Goal: Task Accomplishment & Management: Manage account settings

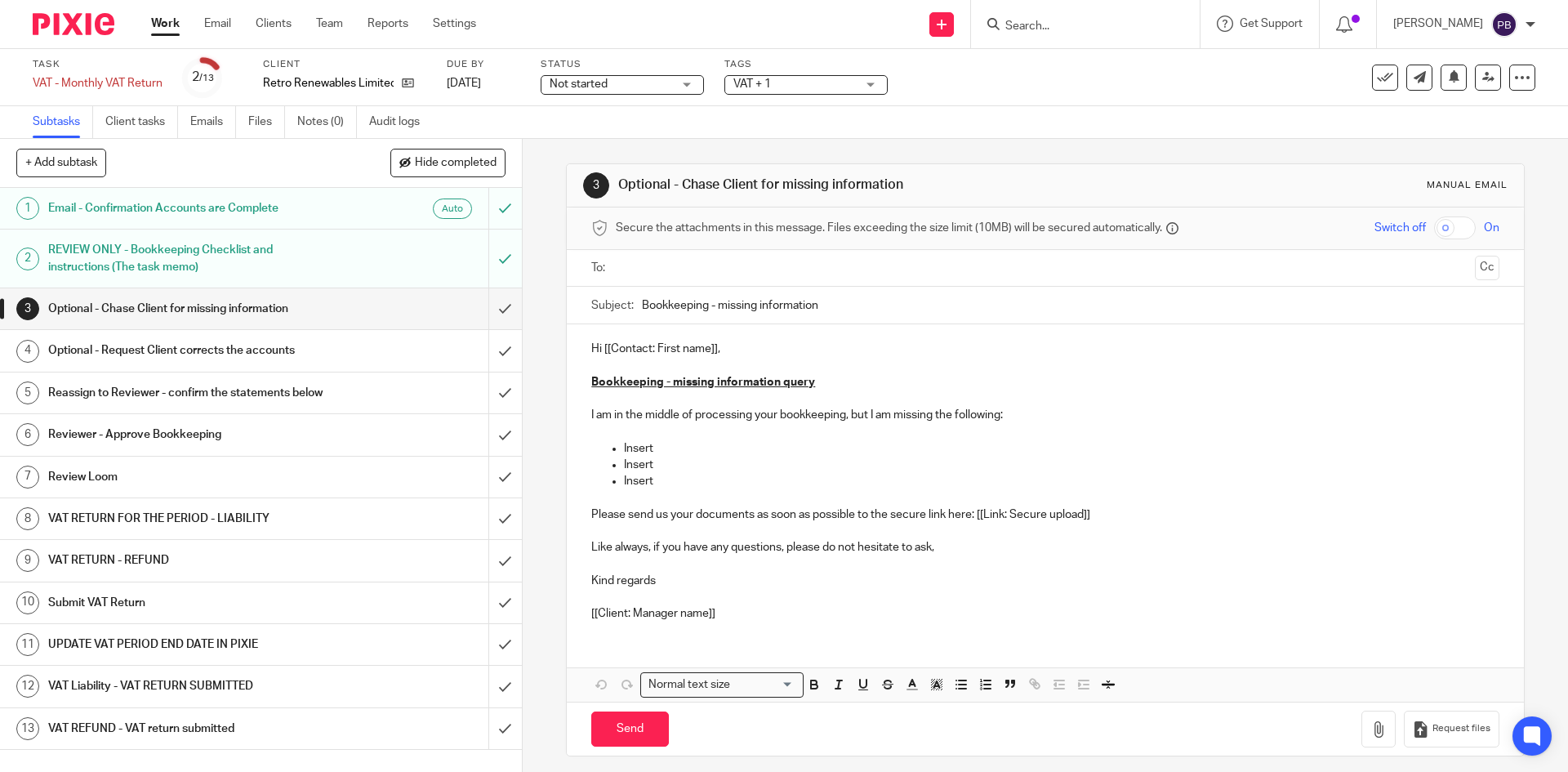
drag, startPoint x: 0, startPoint y: 0, endPoint x: 166, endPoint y: 26, distance: 168.0
click at [167, 26] on link "Work" at bounding box center [165, 24] width 28 height 17
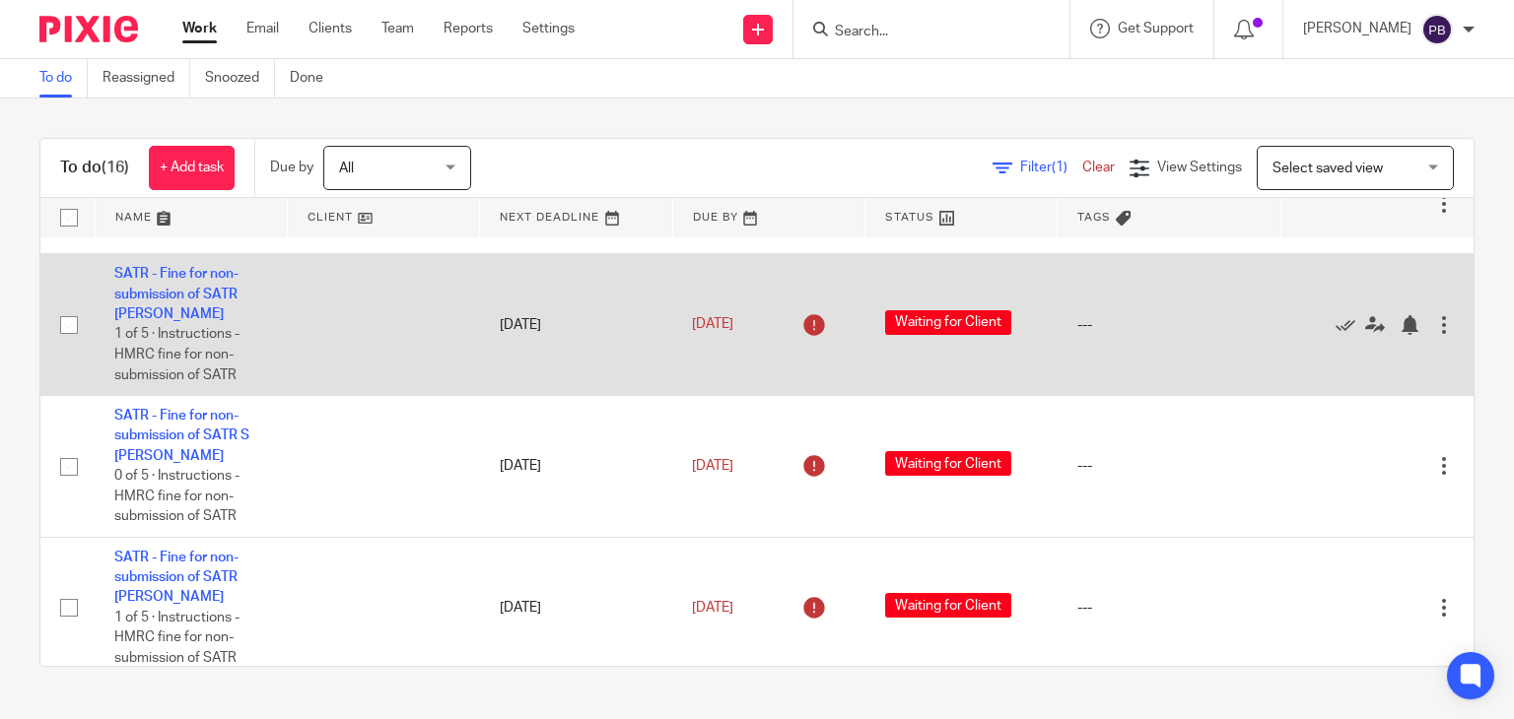
scroll to position [197, 0]
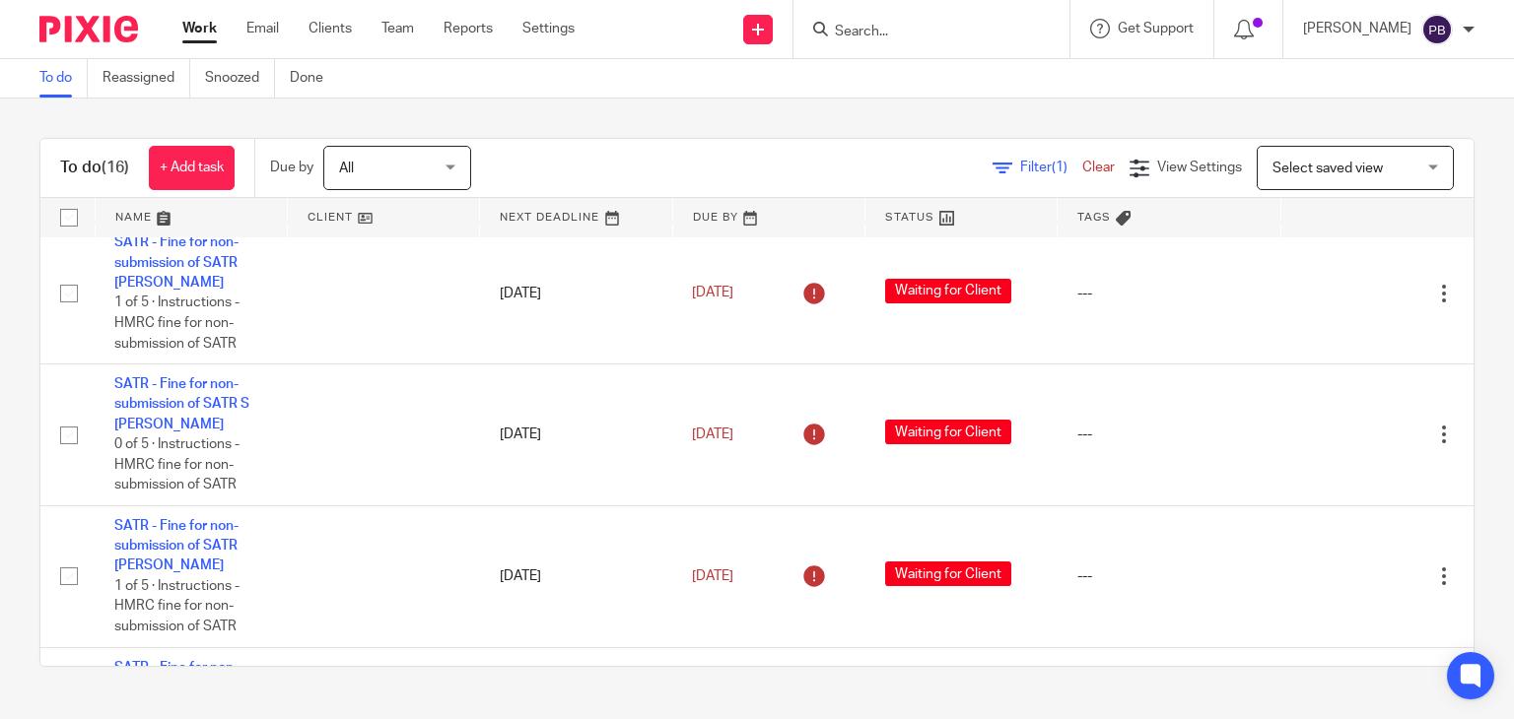
click at [887, 29] on input "Search" at bounding box center [921, 33] width 177 height 18
click at [1004, 34] on input "Search" at bounding box center [921, 33] width 177 height 18
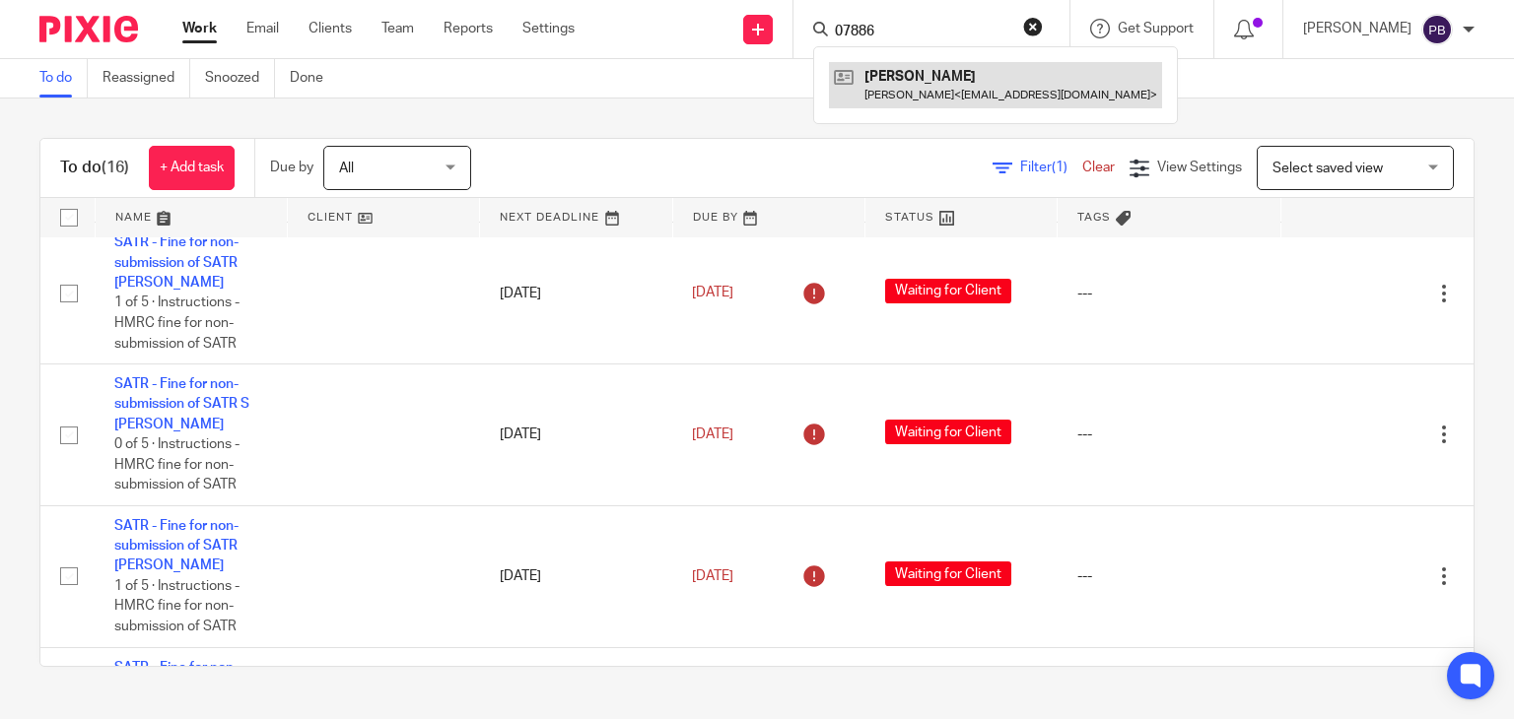
type input "07886"
click at [930, 73] on link at bounding box center [995, 84] width 333 height 45
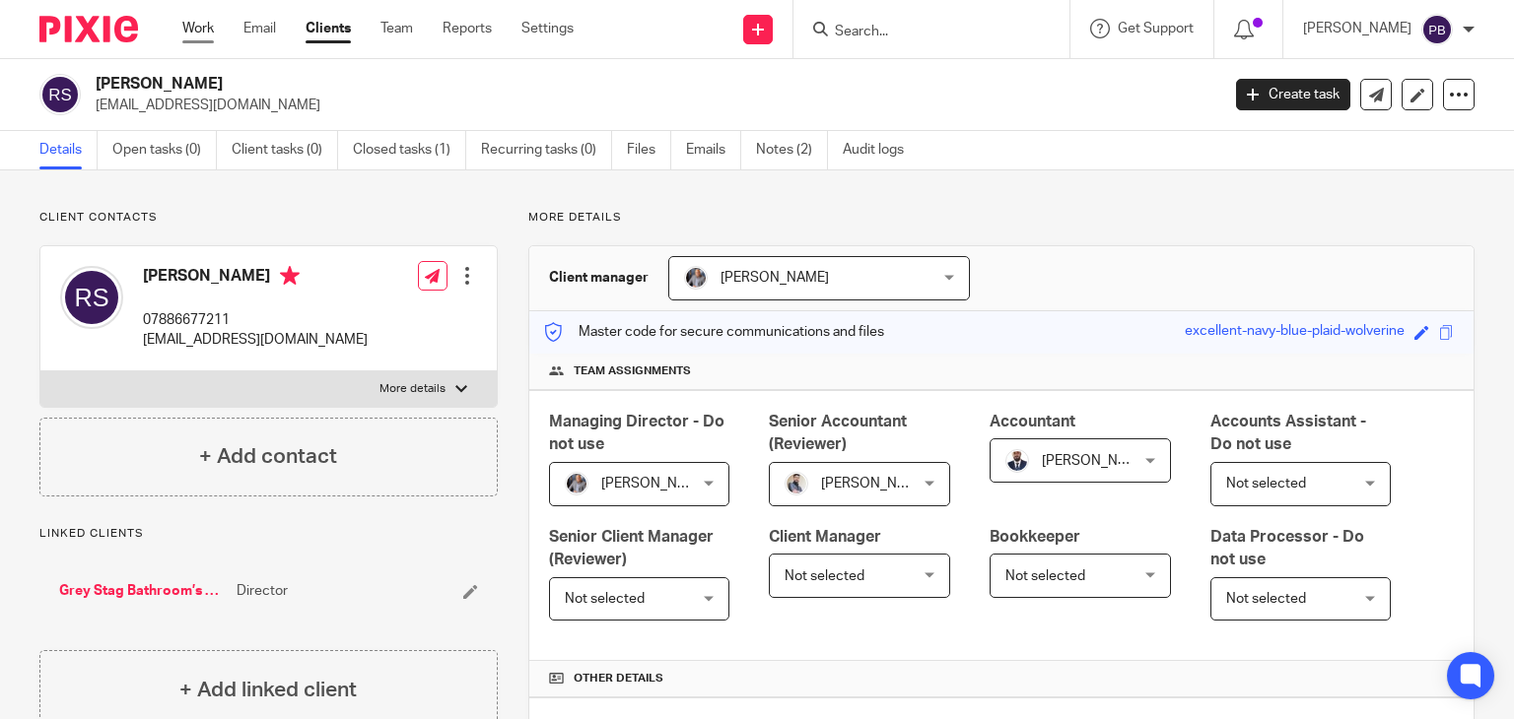
click at [190, 25] on link "Work" at bounding box center [198, 29] width 32 height 20
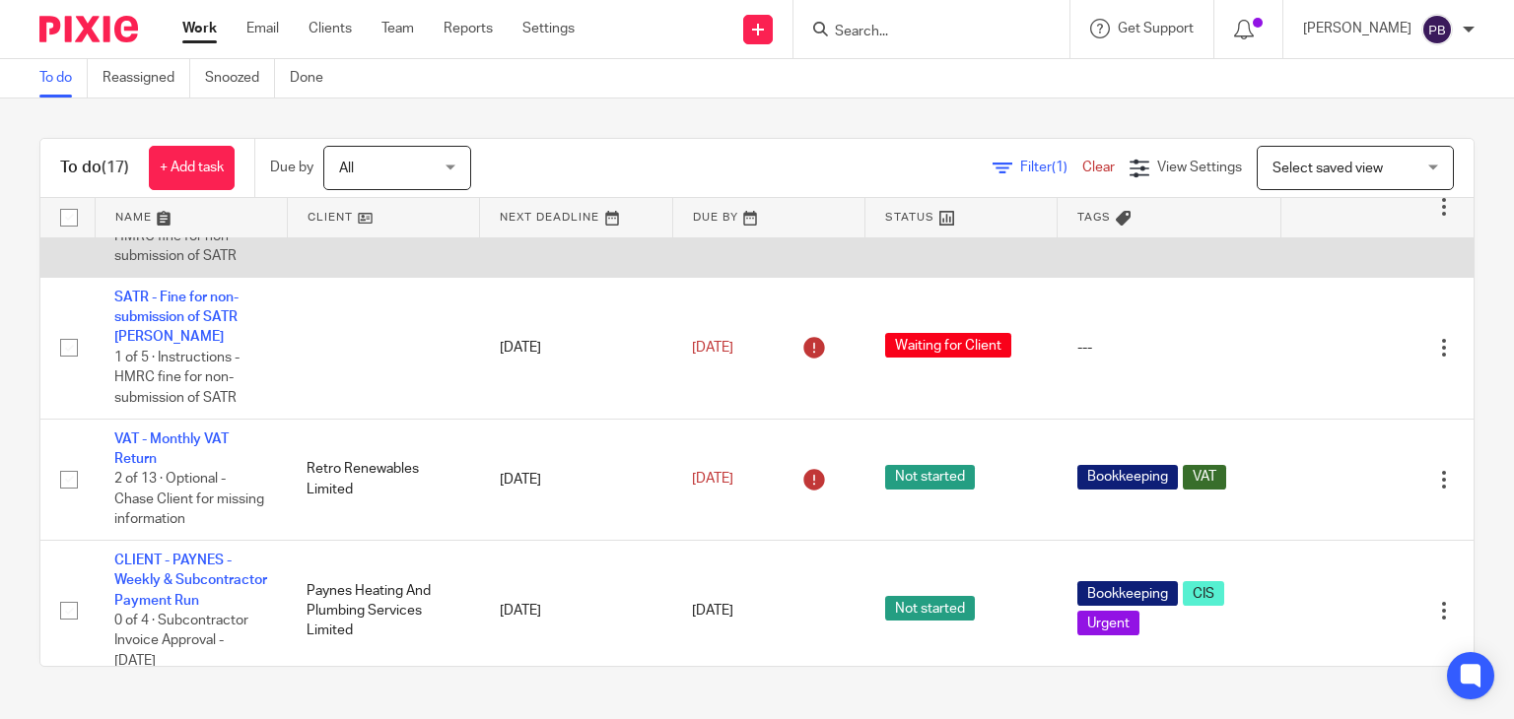
scroll to position [788, 0]
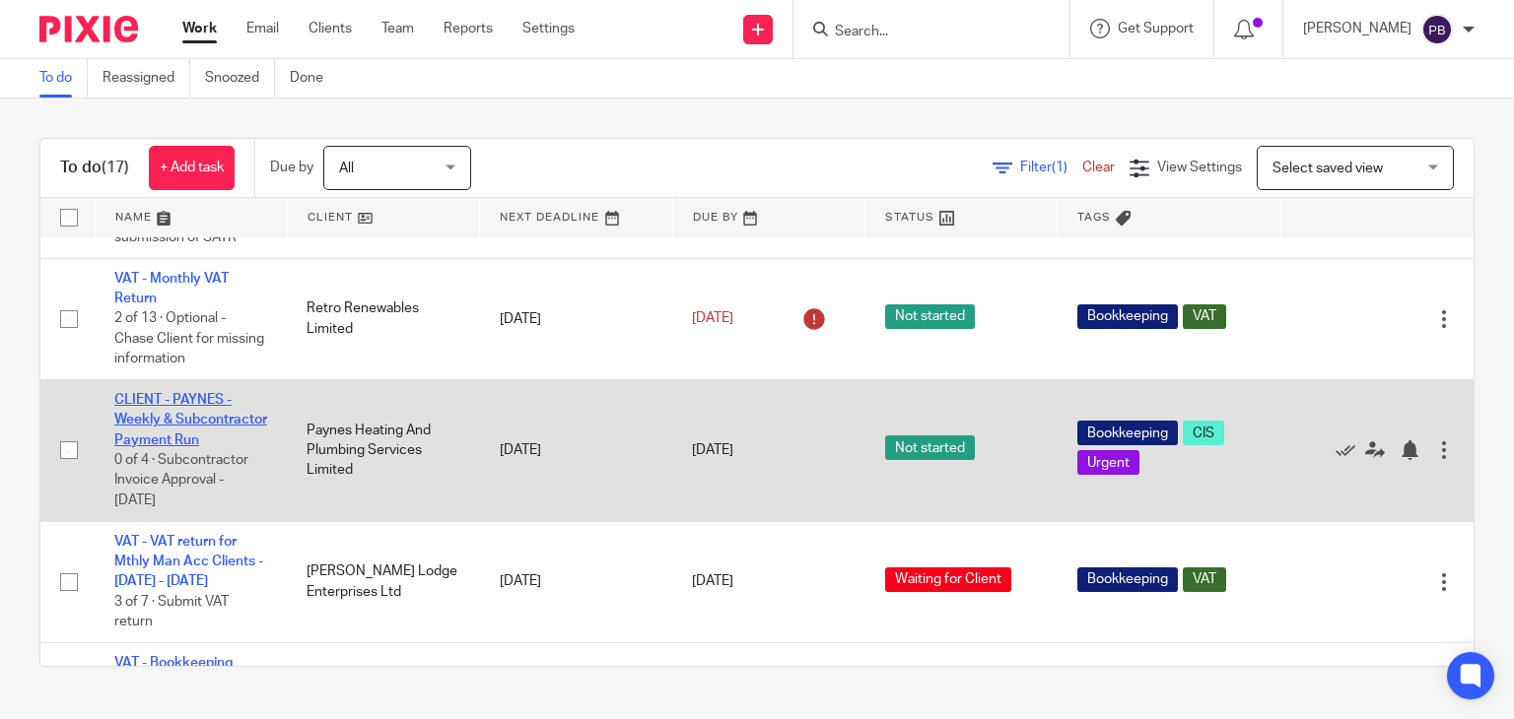
click at [159, 404] on link "CLIENT - PAYNES - Weekly & Subcontractor Payment Run" at bounding box center [190, 420] width 153 height 54
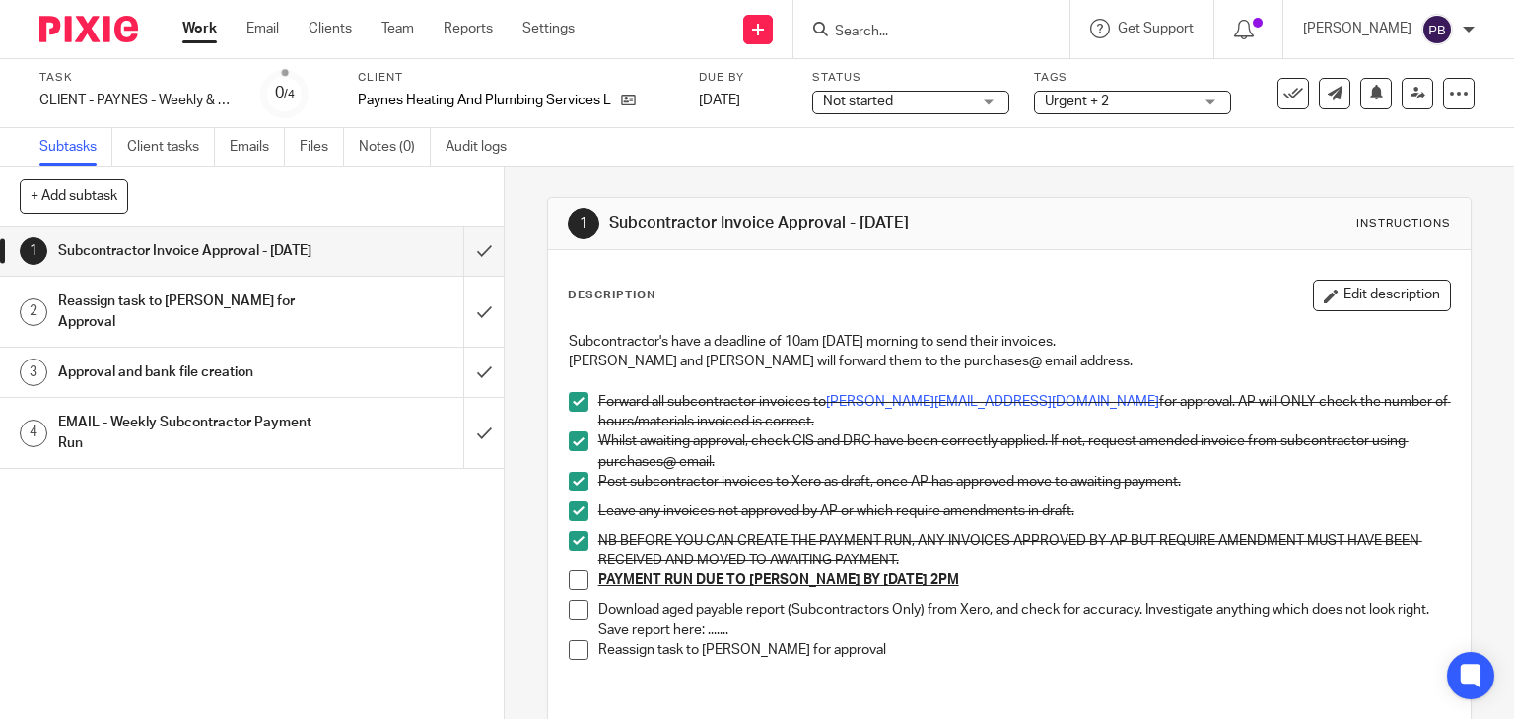
click at [569, 573] on span at bounding box center [579, 581] width 20 height 20
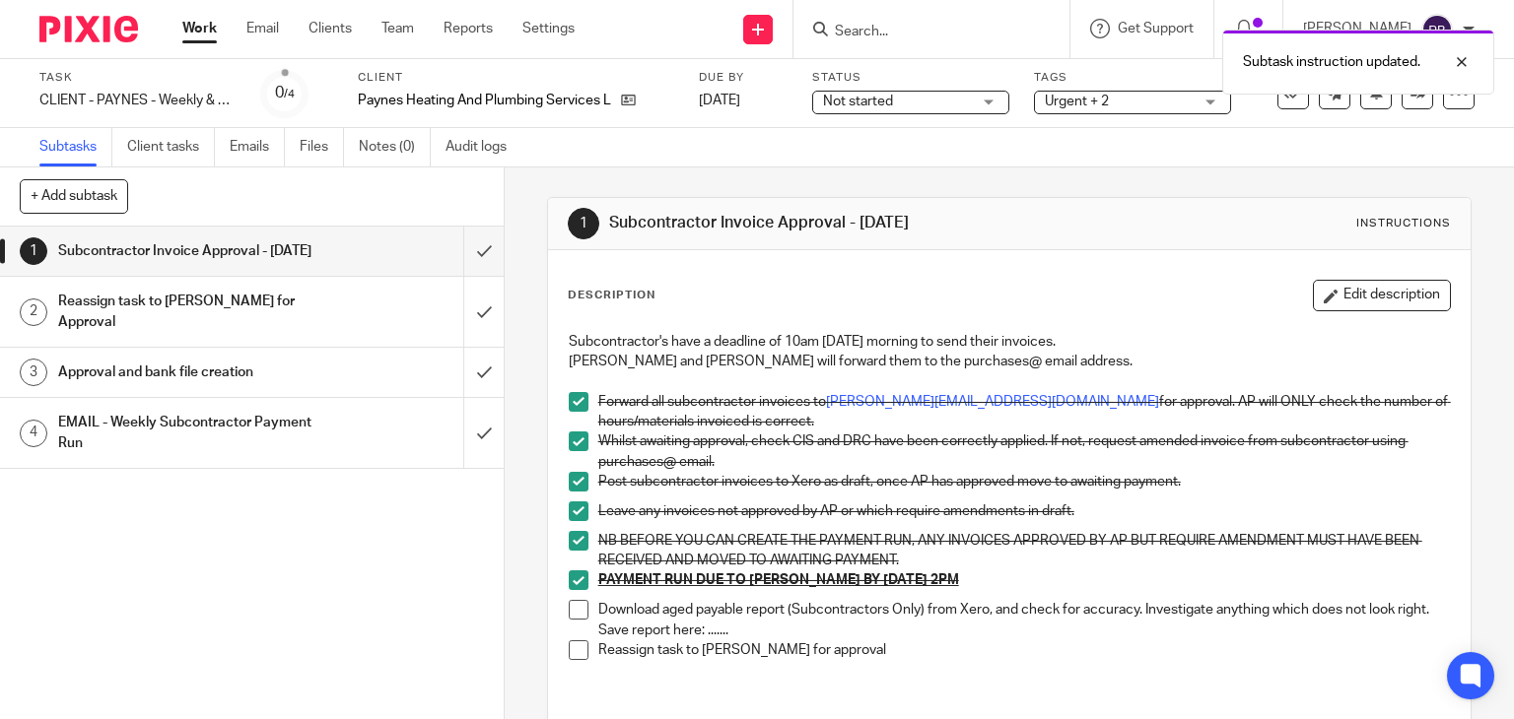
click at [569, 612] on span at bounding box center [579, 610] width 20 height 20
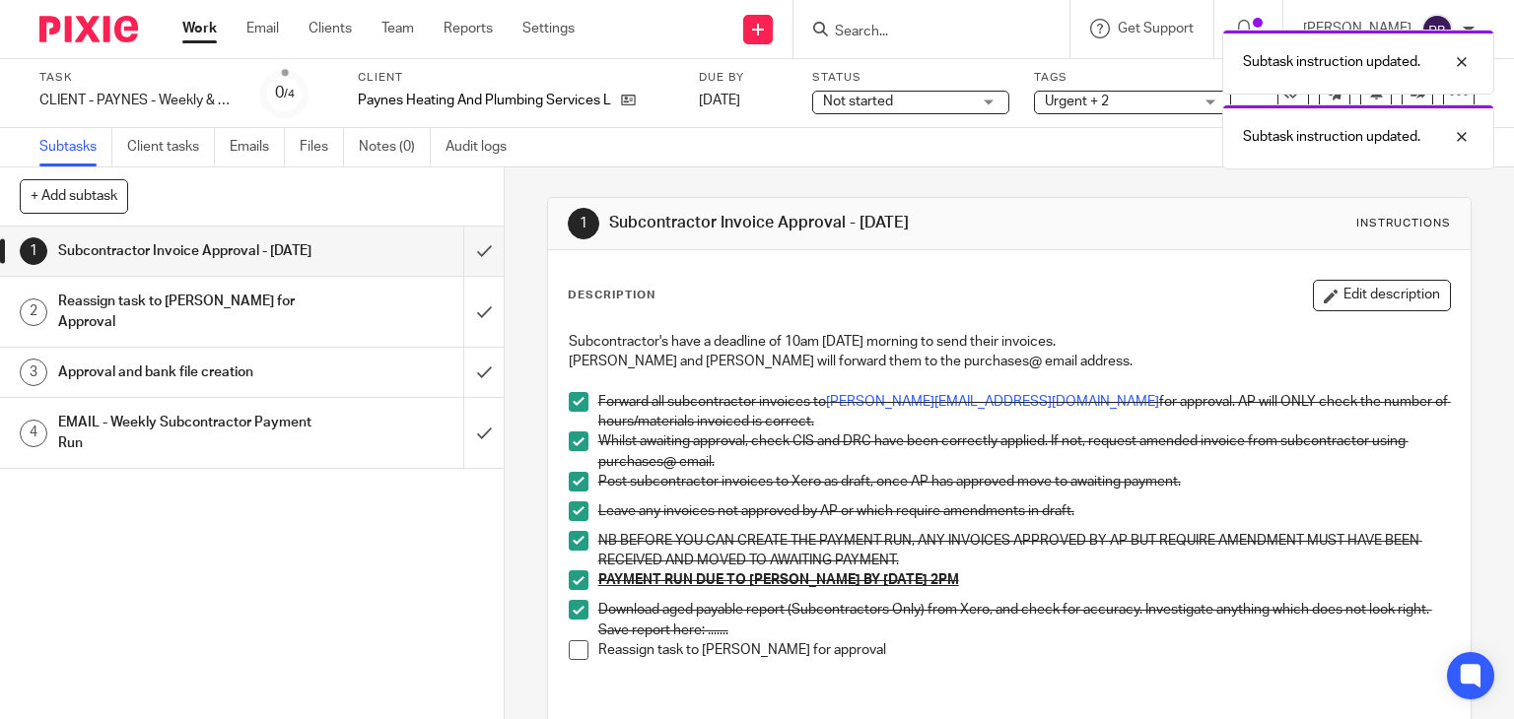
click at [569, 651] on span at bounding box center [579, 650] width 20 height 20
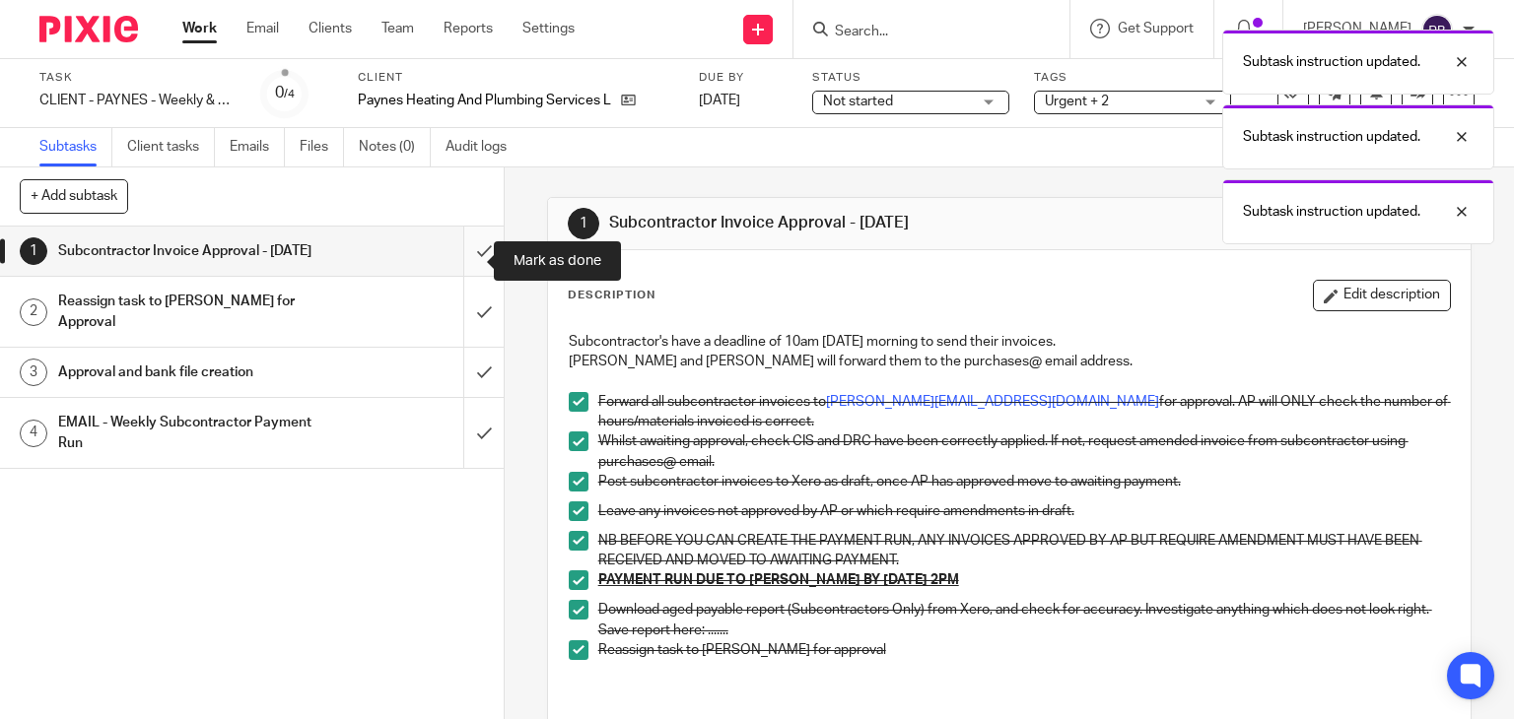
click at [460, 265] on input "submit" at bounding box center [252, 251] width 504 height 49
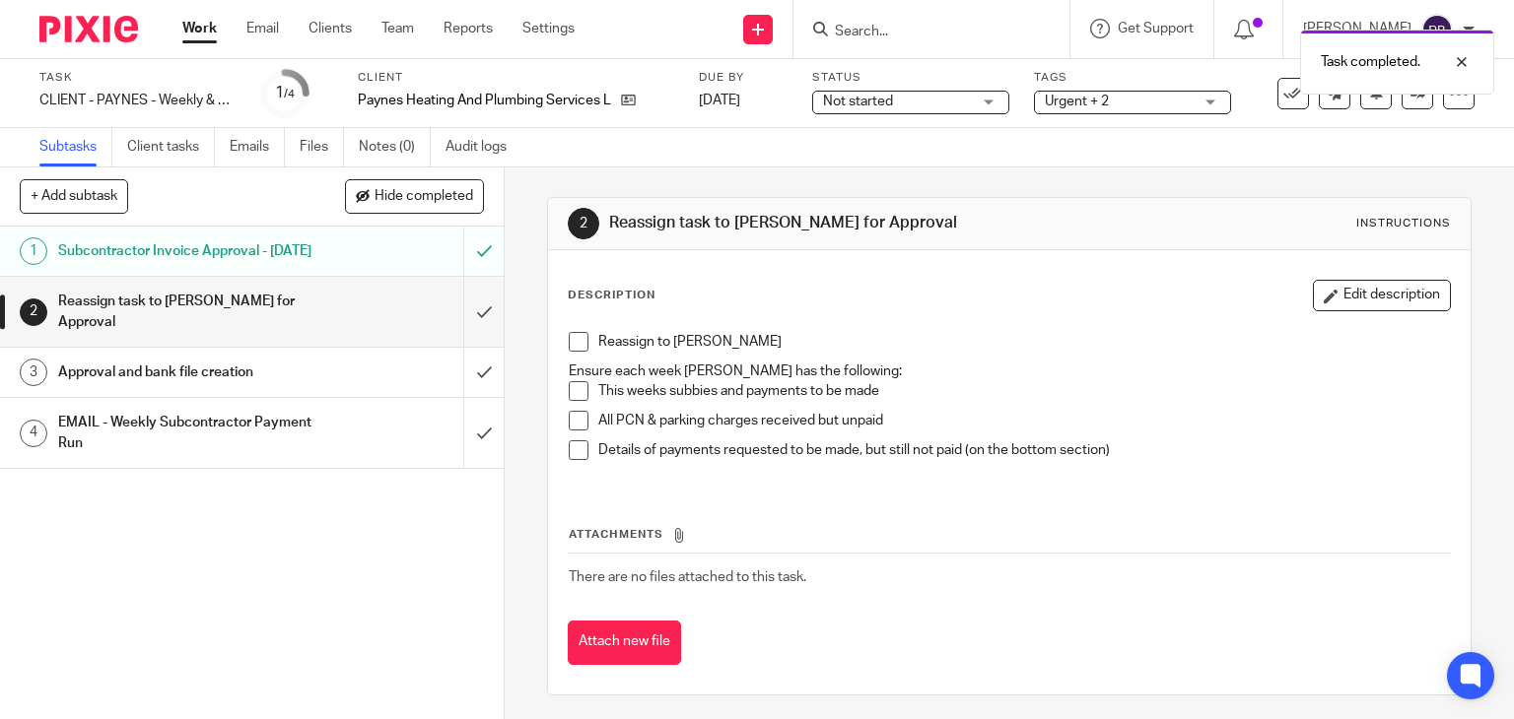
click at [569, 342] on span at bounding box center [579, 342] width 20 height 20
click at [572, 395] on span at bounding box center [579, 391] width 20 height 20
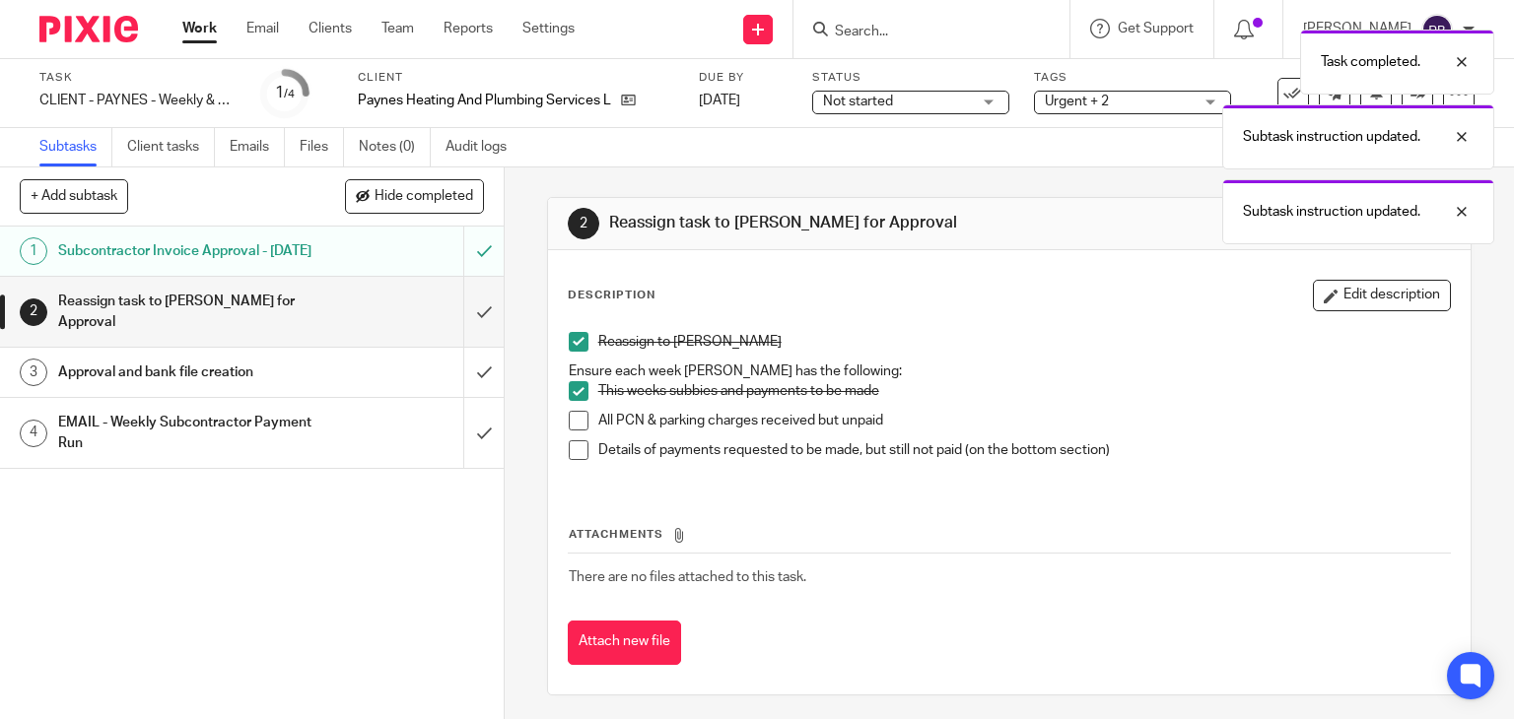
click at [574, 412] on span at bounding box center [579, 421] width 20 height 20
click at [574, 446] on span at bounding box center [579, 450] width 20 height 20
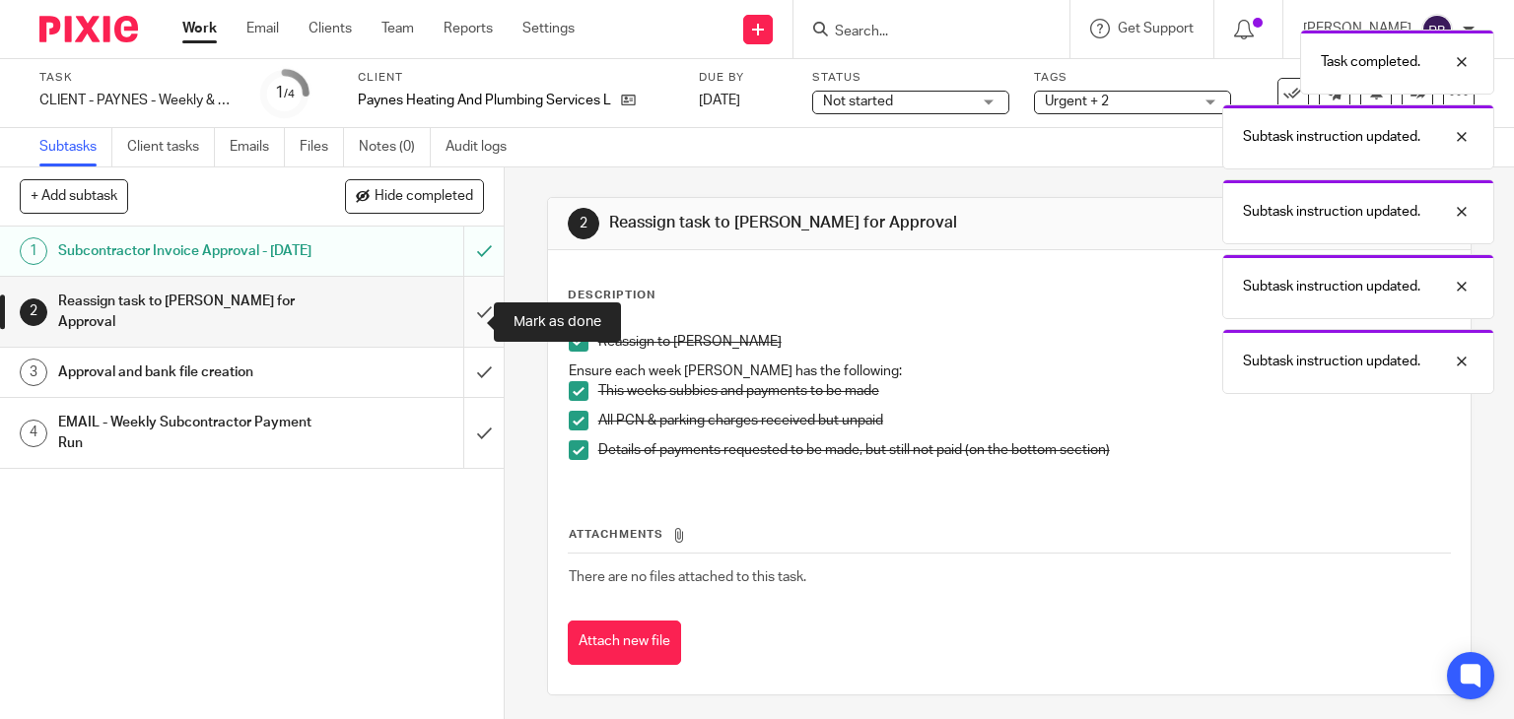
click at [467, 320] on input "submit" at bounding box center [252, 312] width 504 height 70
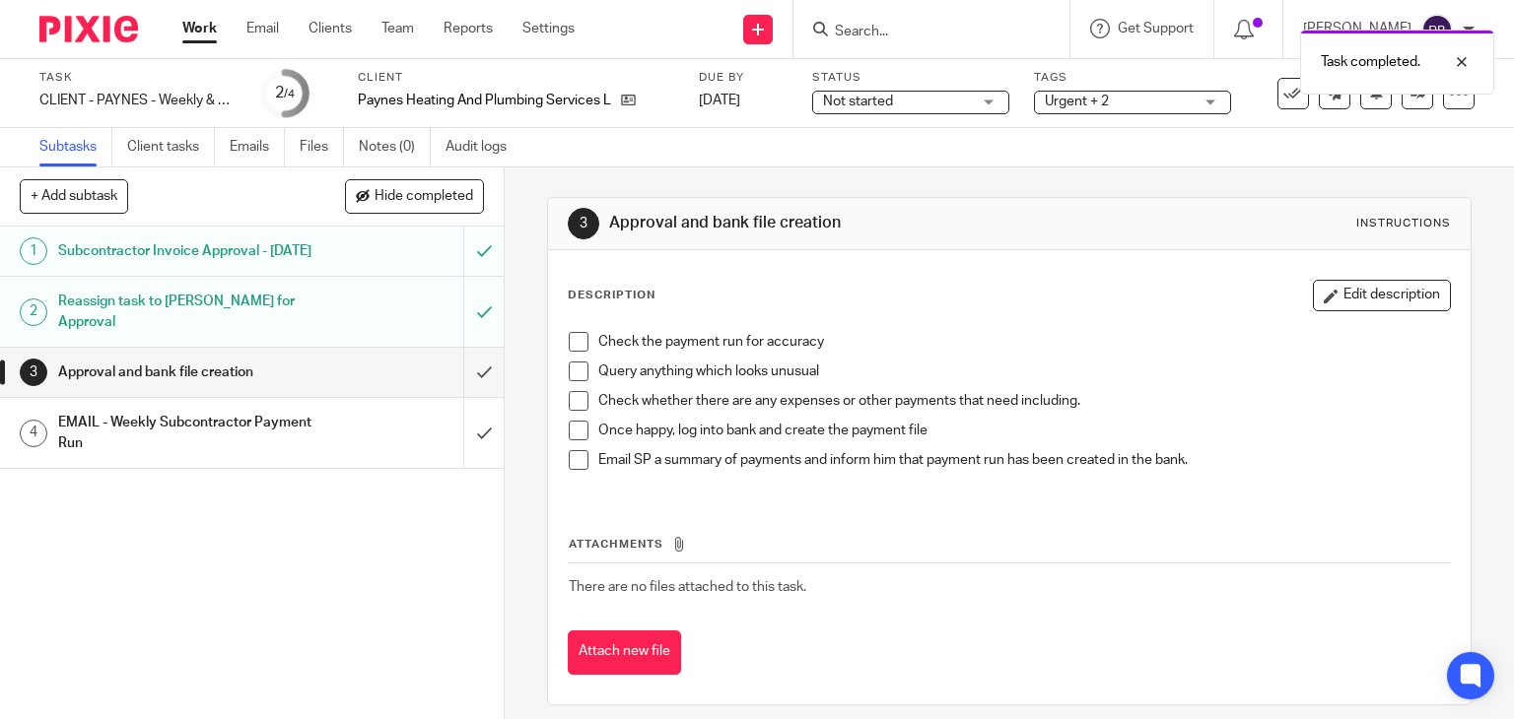
click at [572, 350] on span at bounding box center [579, 342] width 20 height 20
click at [569, 371] on span at bounding box center [579, 372] width 20 height 20
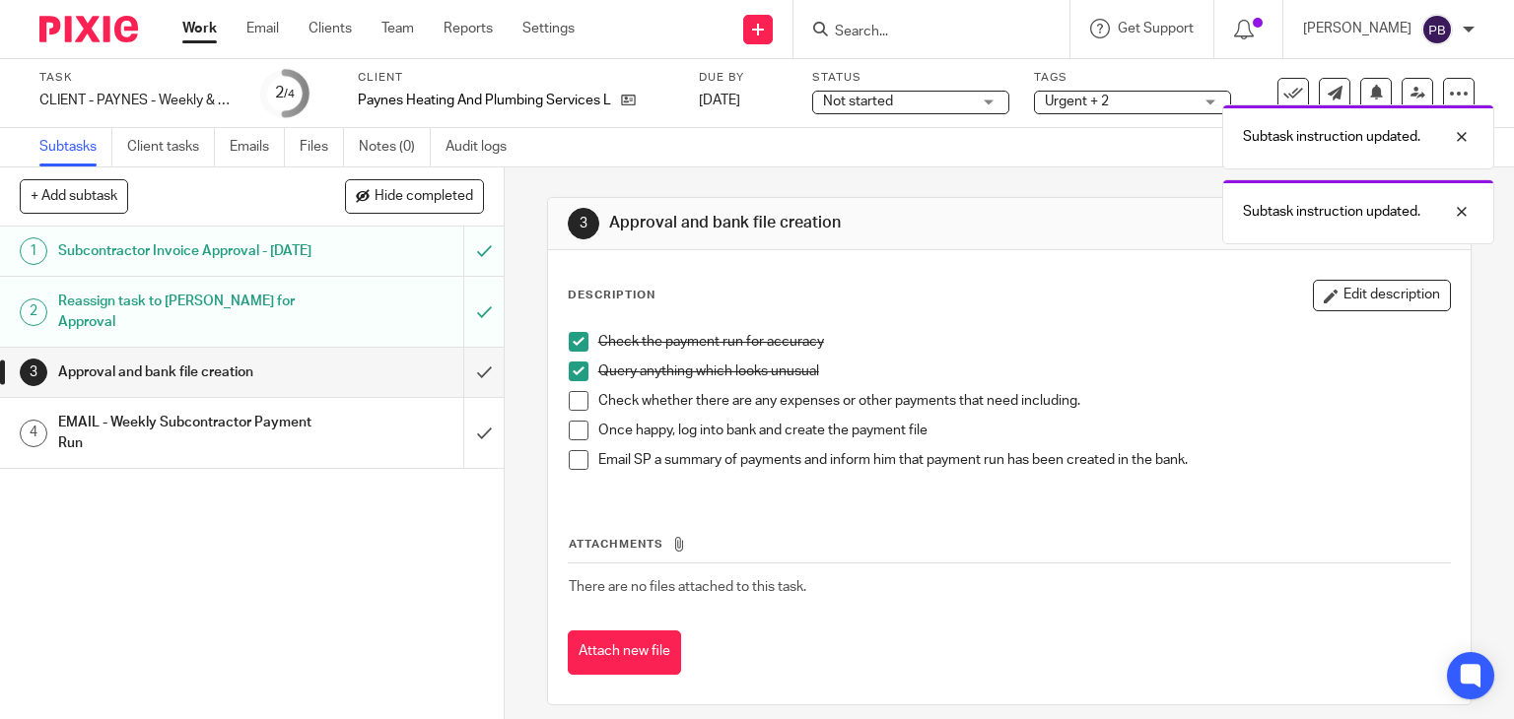
click at [569, 402] on span at bounding box center [579, 401] width 20 height 20
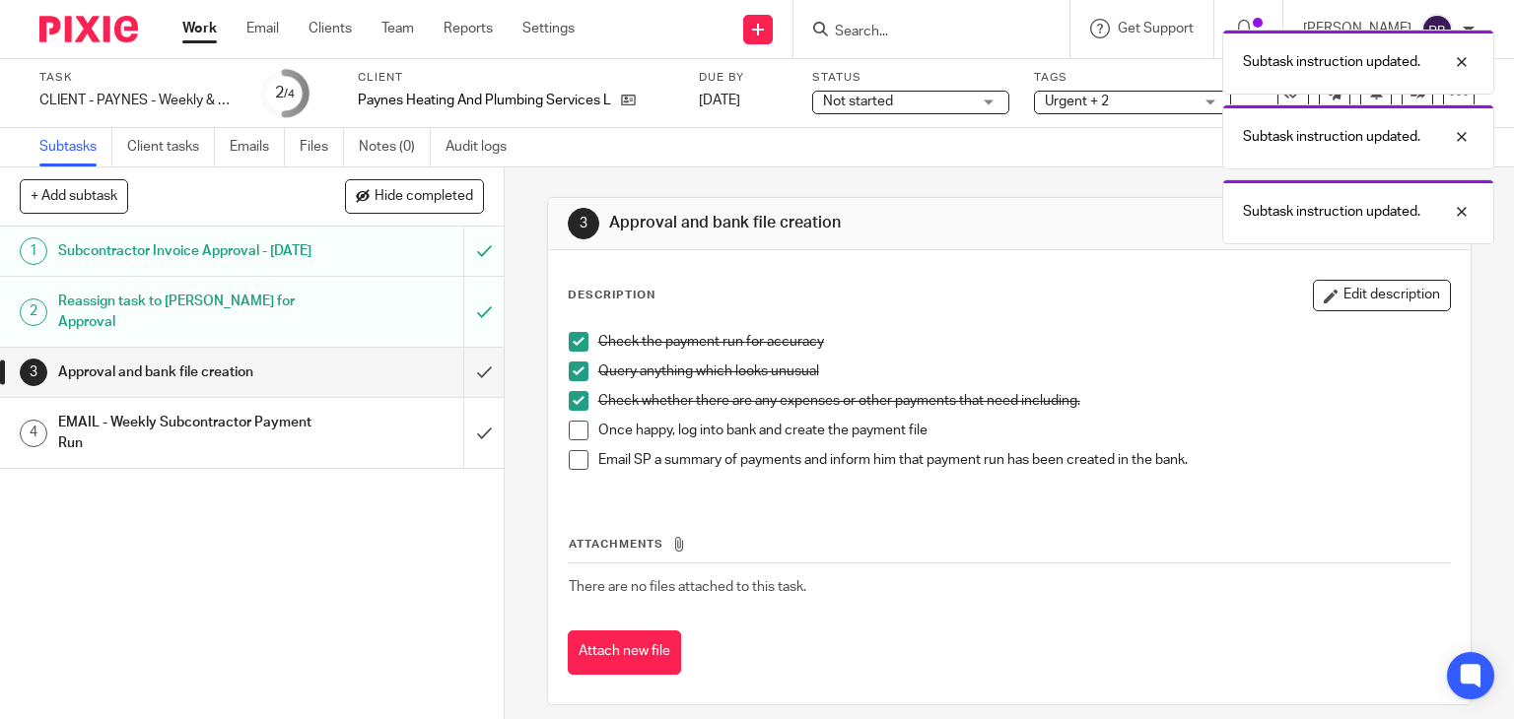
click at [290, 433] on h1 "EMAIL - Weekly Subcontractor Payment Run" at bounding box center [186, 433] width 257 height 50
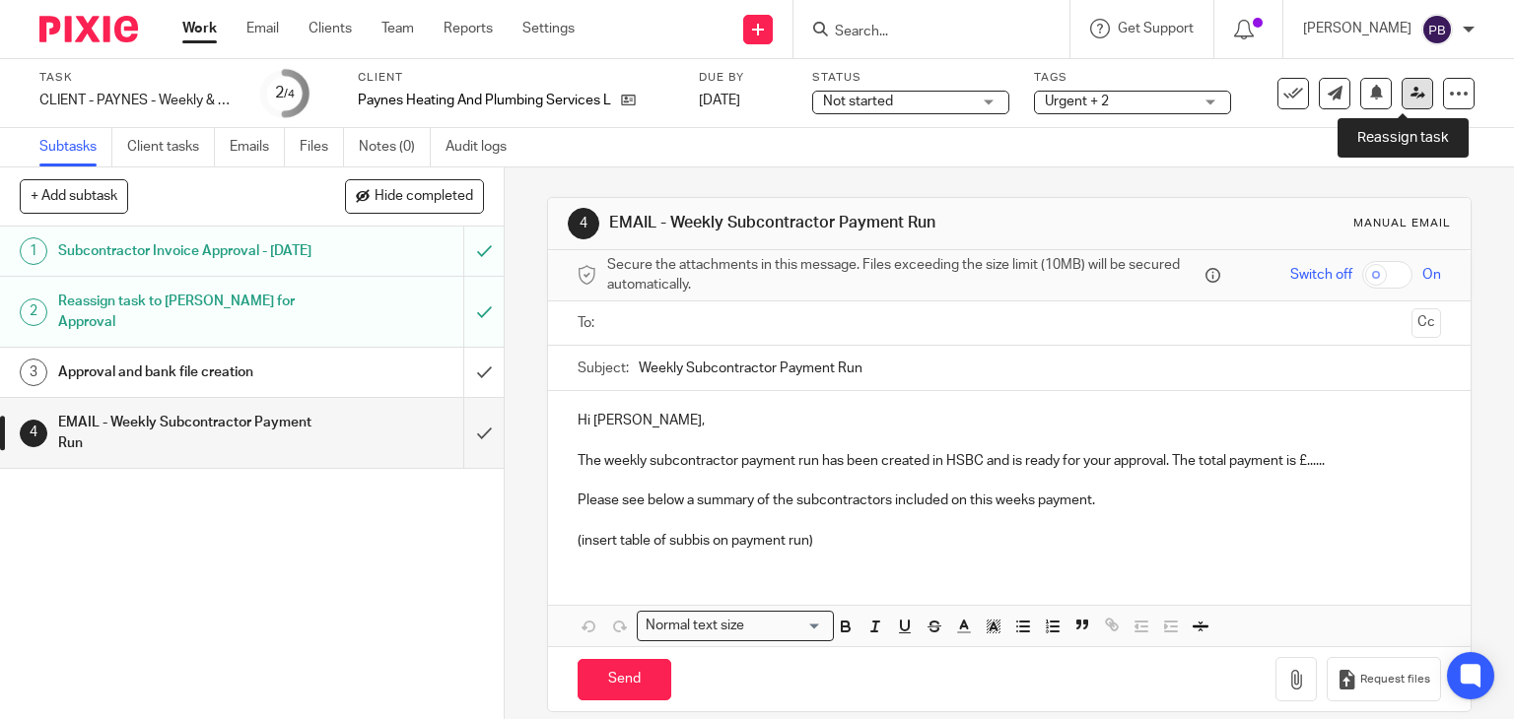
click at [1410, 89] on icon at bounding box center [1417, 93] width 15 height 15
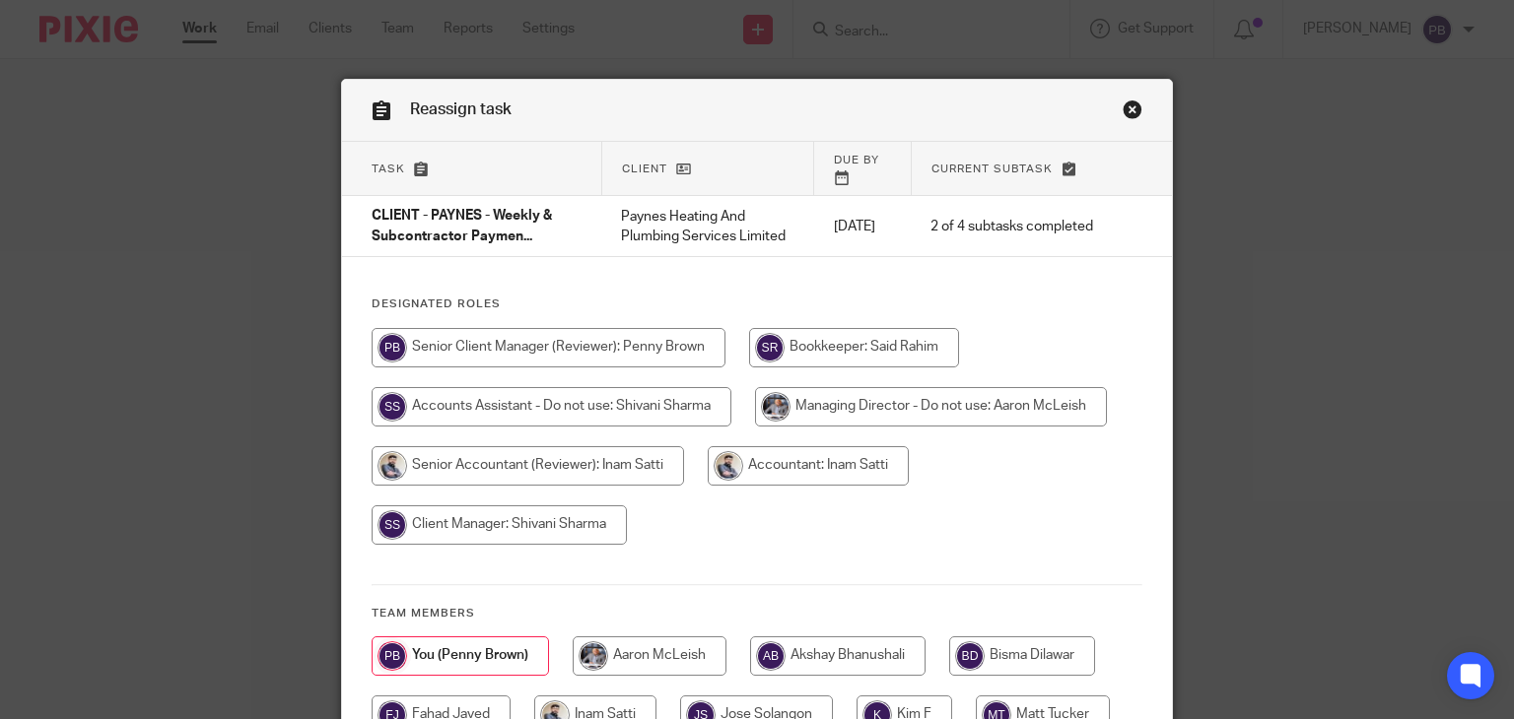
click at [540, 527] on input "radio" at bounding box center [498, 524] width 255 height 39
radio input "true"
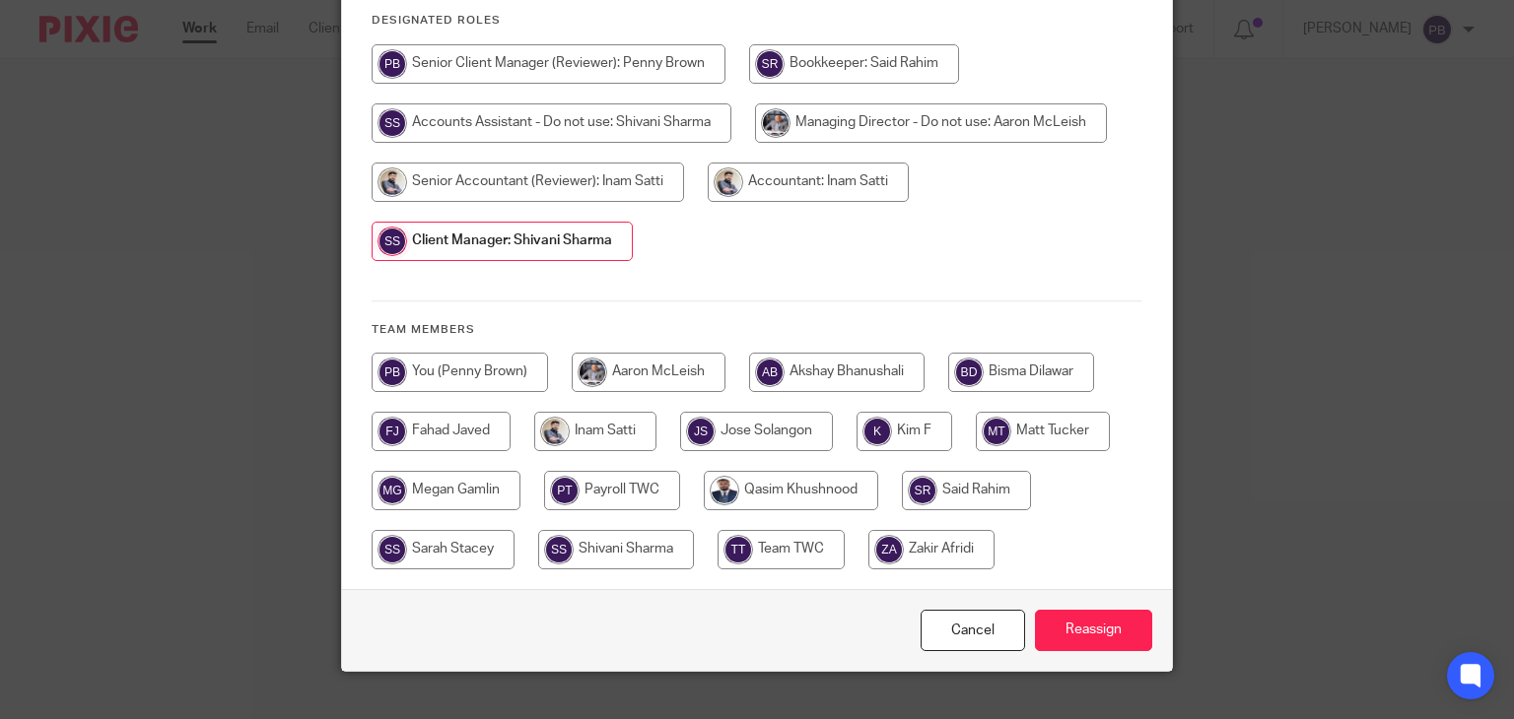
scroll to position [319, 0]
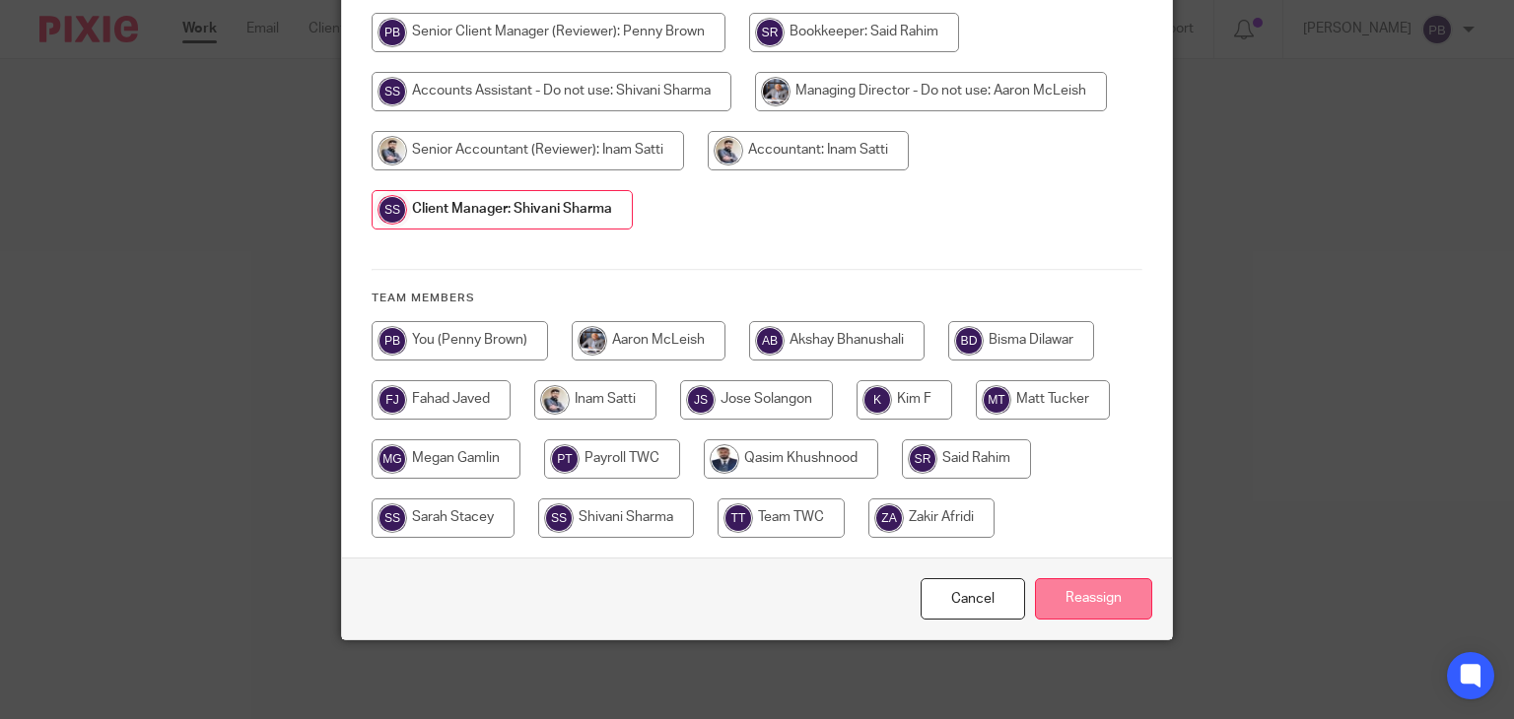
click at [1100, 613] on input "Reassign" at bounding box center [1093, 599] width 117 height 42
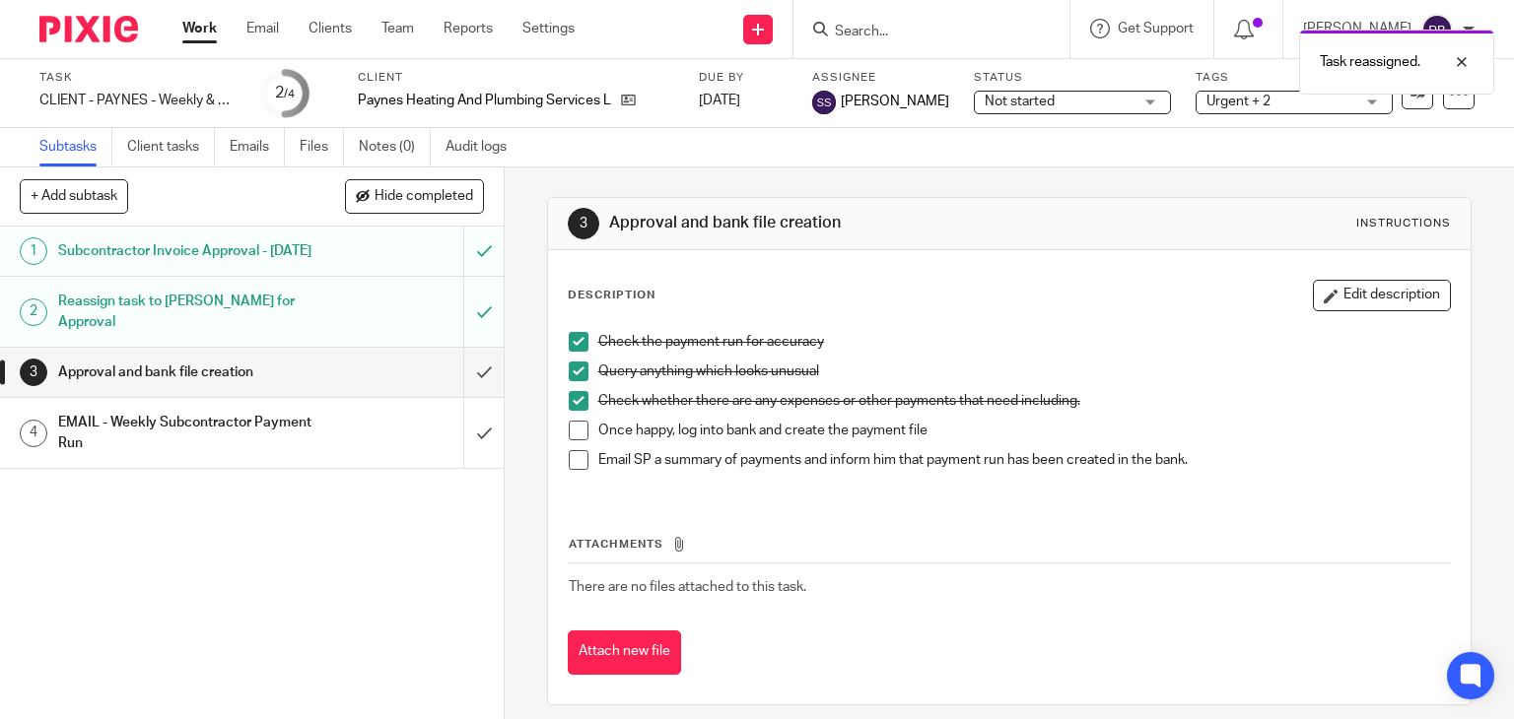
click at [196, 31] on link "Work" at bounding box center [199, 29] width 34 height 20
